Goal: Task Accomplishment & Management: Manage account settings

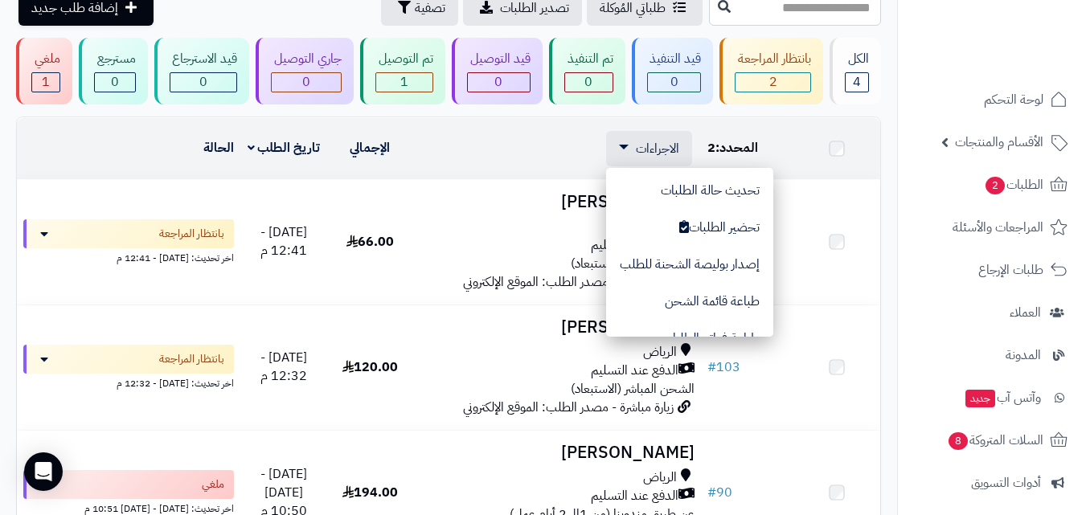
scroll to position [135, 0]
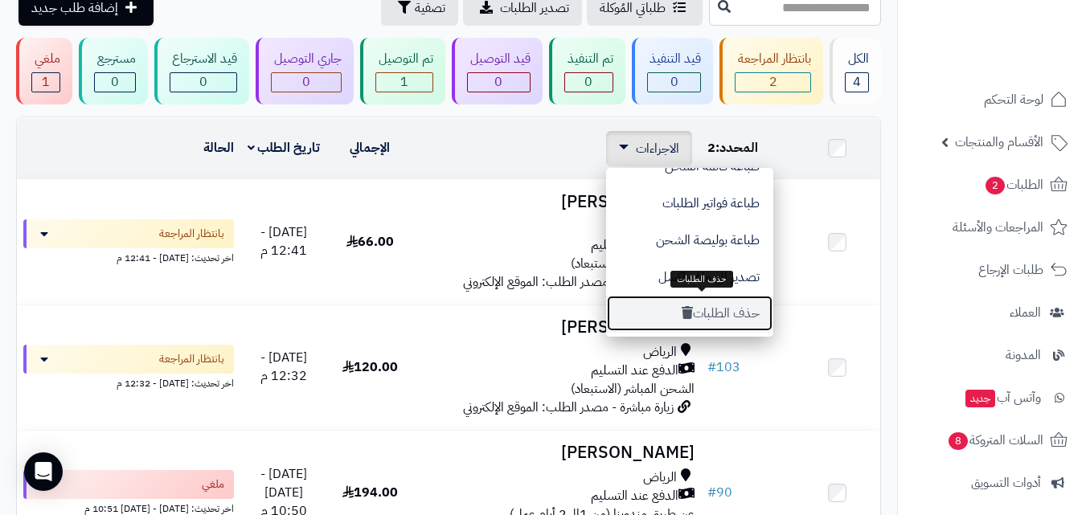
click at [716, 308] on button "حذف الطلبات" at bounding box center [689, 313] width 167 height 37
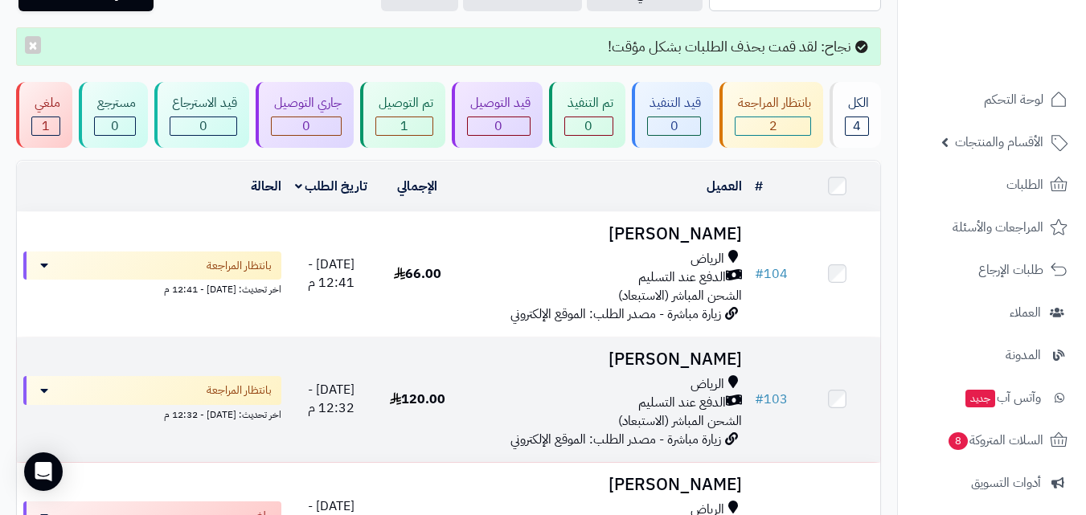
scroll to position [161, 0]
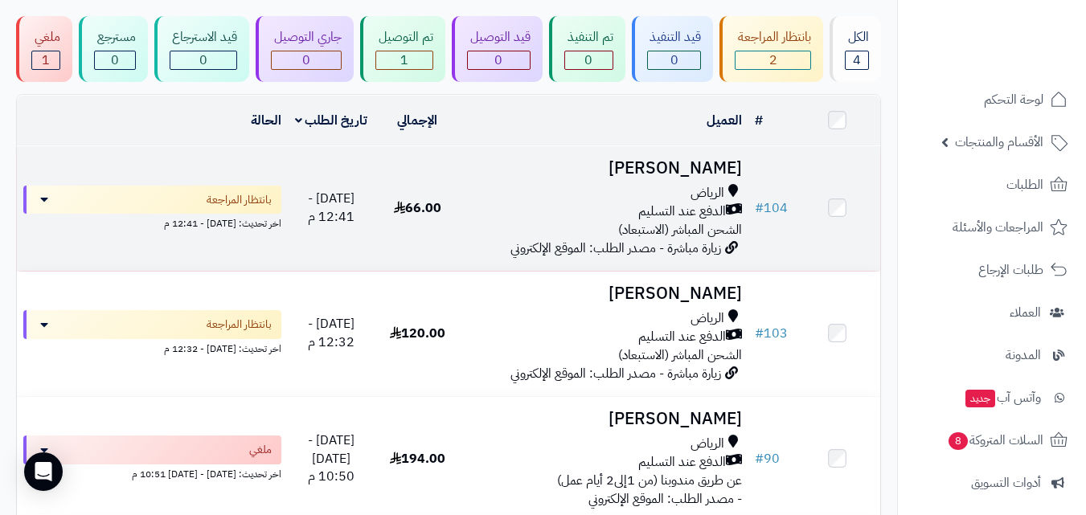
click at [845, 212] on td at bounding box center [837, 208] width 86 height 125
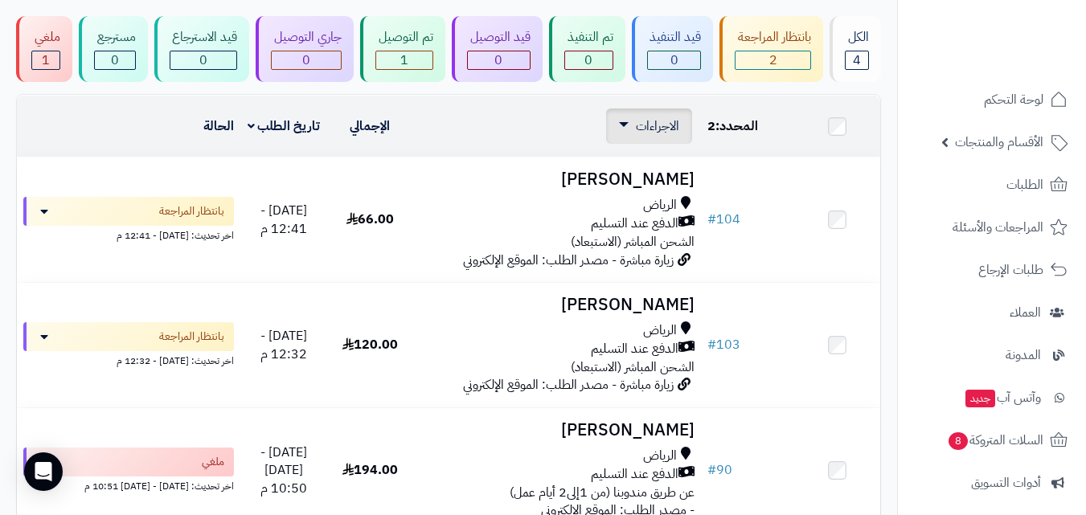
click at [642, 126] on span "الاجراءات" at bounding box center [657, 126] width 43 height 19
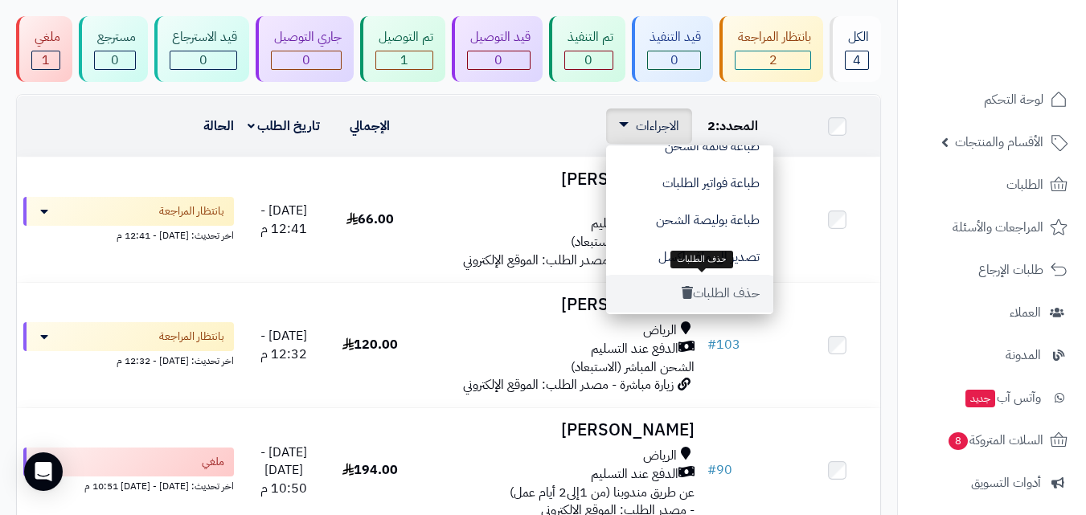
scroll to position [135, 0]
click at [699, 292] on button "حذف الطلبات" at bounding box center [689, 291] width 167 height 37
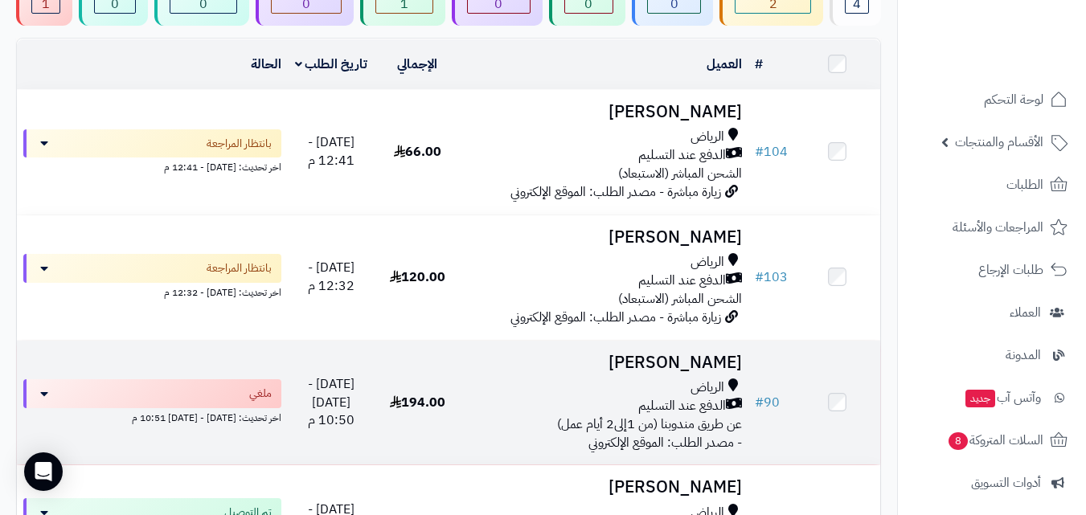
scroll to position [241, 0]
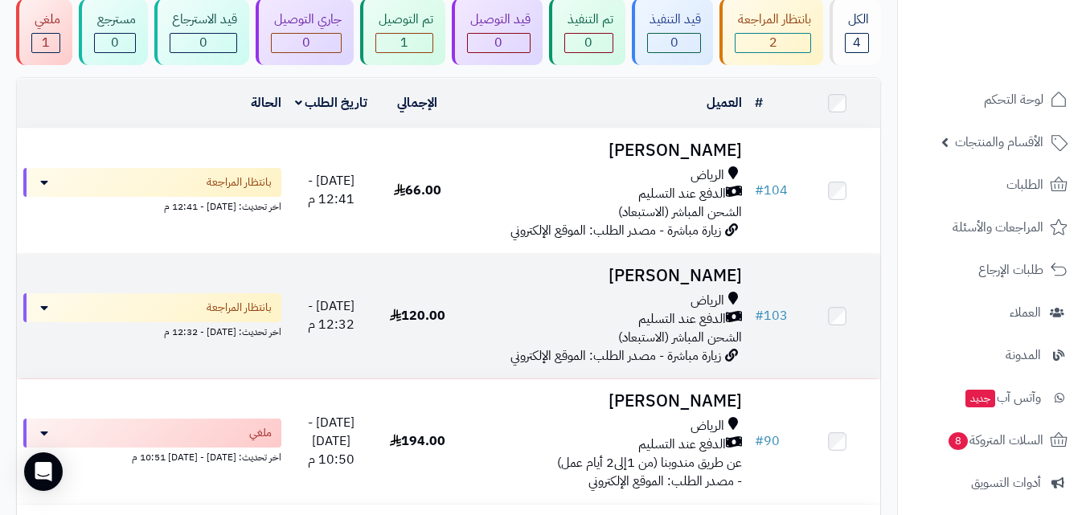
scroll to position [22, 0]
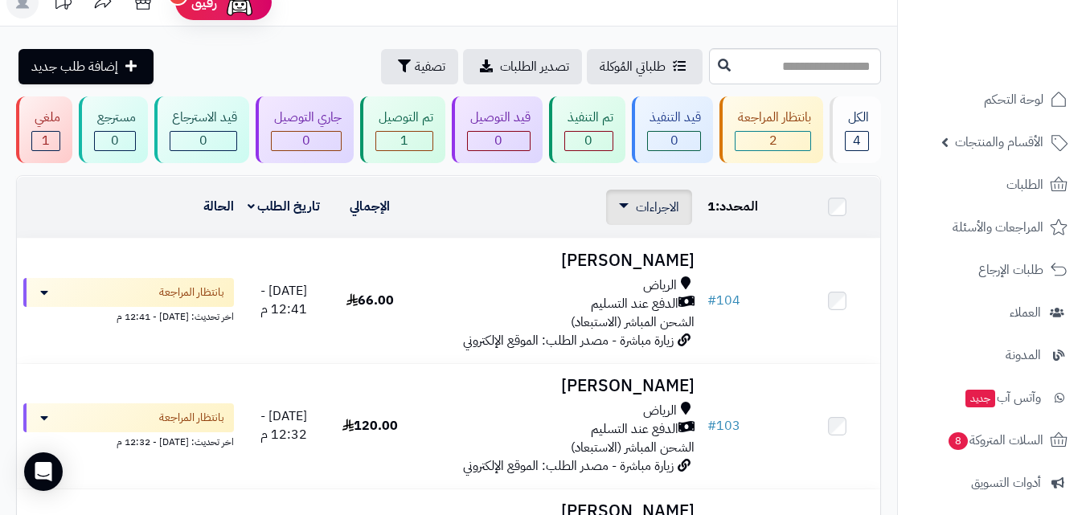
click at [674, 200] on span "الاجراءات" at bounding box center [657, 207] width 43 height 19
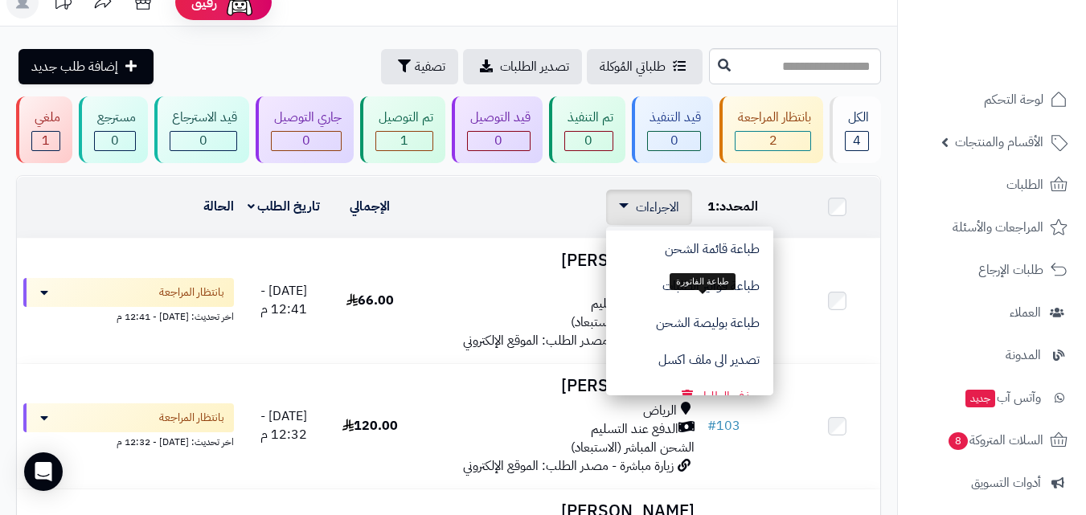
scroll to position [135, 0]
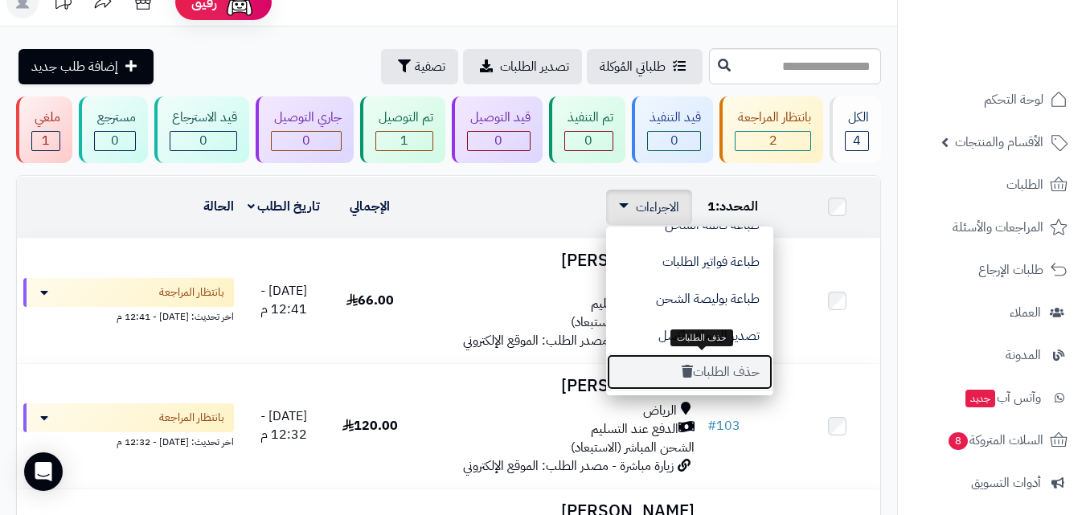
click at [720, 372] on button "حذف الطلبات" at bounding box center [689, 372] width 167 height 37
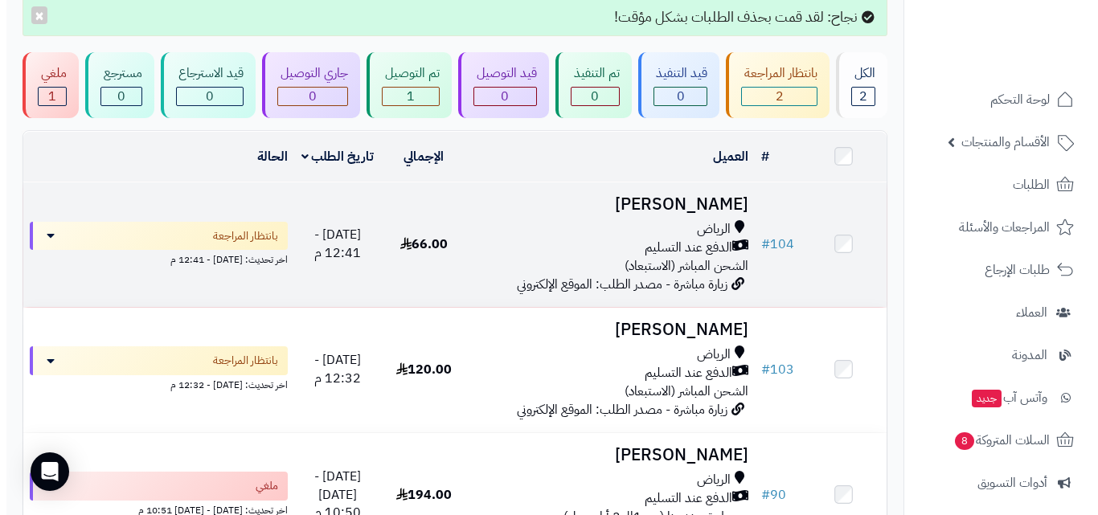
scroll to position [161, 0]
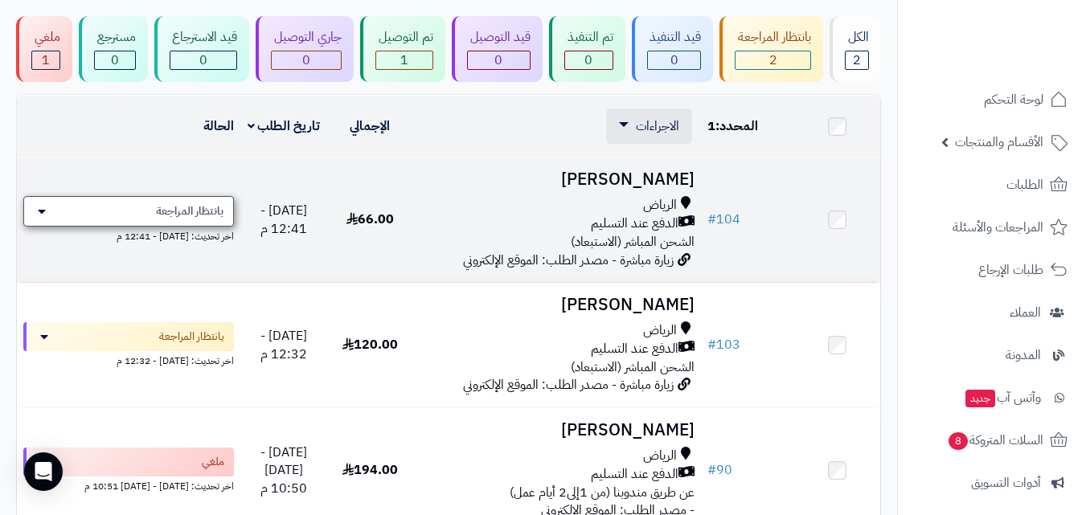
click at [47, 208] on div "بانتظار المراجعة" at bounding box center [128, 211] width 211 height 31
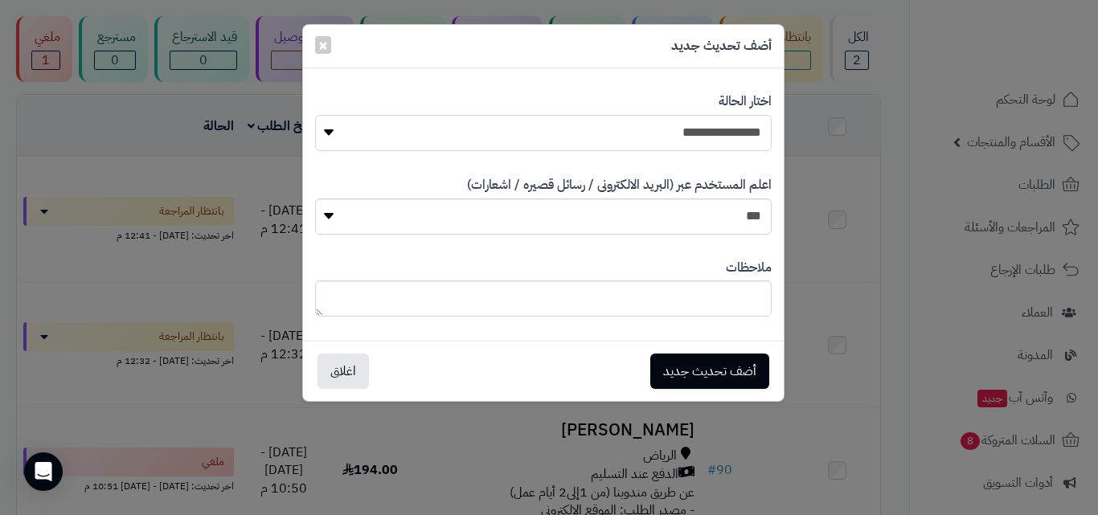
click at [713, 149] on select "**********" at bounding box center [543, 133] width 457 height 36
select select "**"
click at [315, 115] on select "**********" at bounding box center [543, 133] width 457 height 36
click at [689, 372] on button "أضف تحديث جديد" at bounding box center [709, 370] width 119 height 35
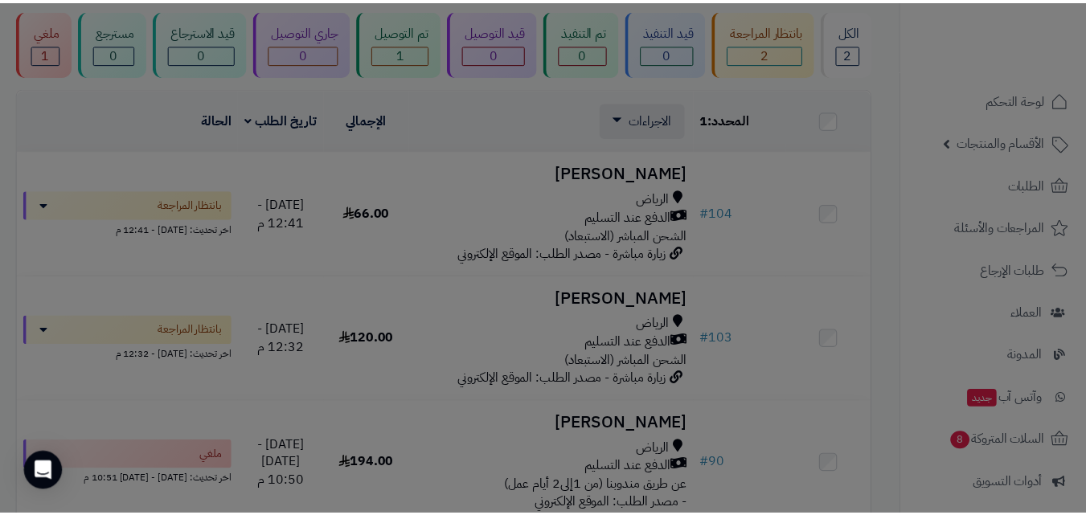
scroll to position [154, 0]
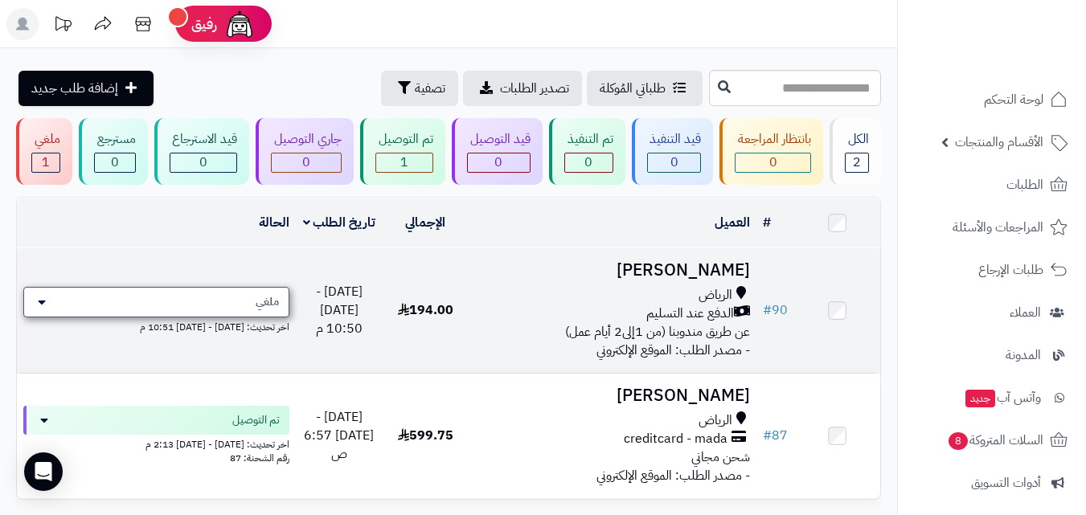
click at [41, 302] on icon at bounding box center [42, 302] width 8 height 13
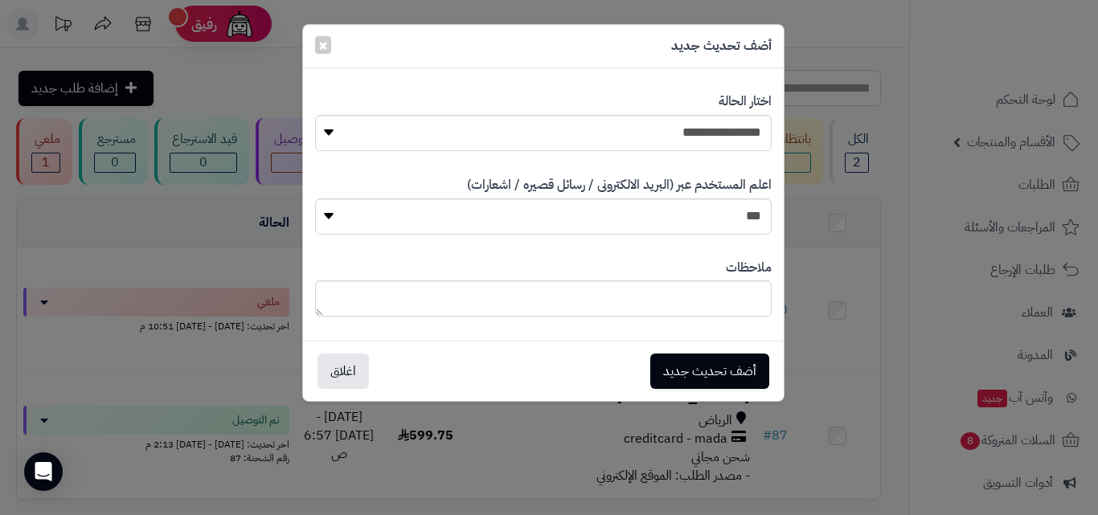
click at [170, 263] on div "**********" at bounding box center [549, 257] width 1098 height 515
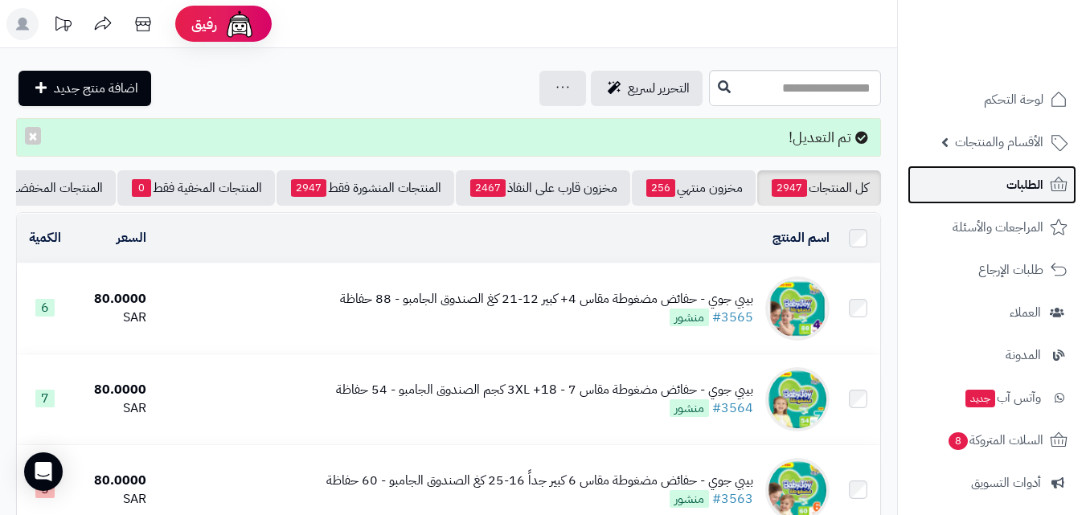
drag, startPoint x: 993, startPoint y: 269, endPoint x: 1012, endPoint y: 189, distance: 82.7
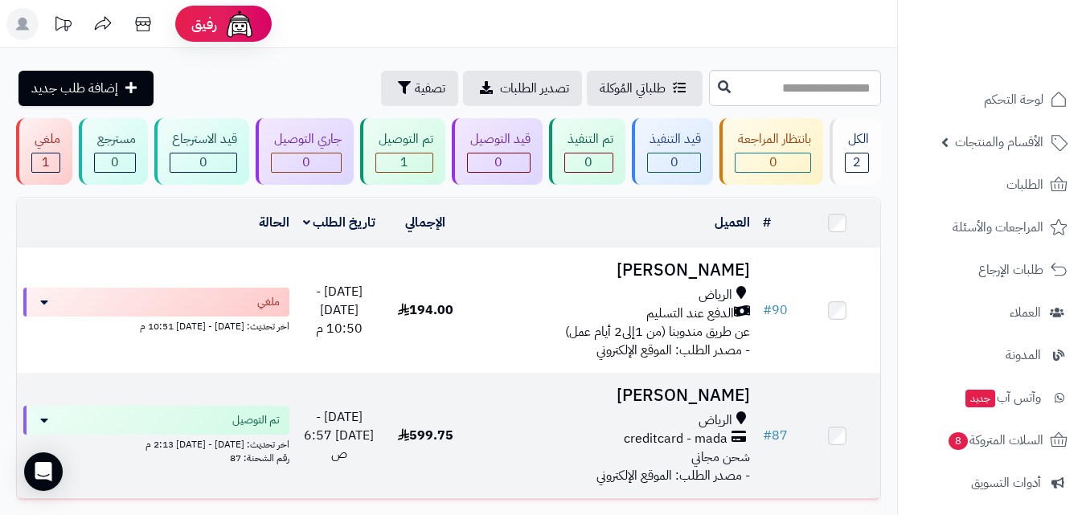
scroll to position [140, 0]
